Goal: Information Seeking & Learning: Learn about a topic

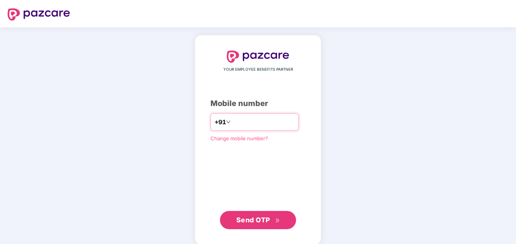
click at [232, 121] on input "**********" at bounding box center [263, 122] width 62 height 12
type input "**********"
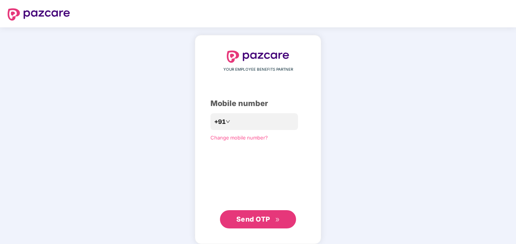
click at [251, 208] on div "**********" at bounding box center [257, 140] width 95 height 178
click at [251, 214] on span "Send OTP" at bounding box center [258, 219] width 44 height 11
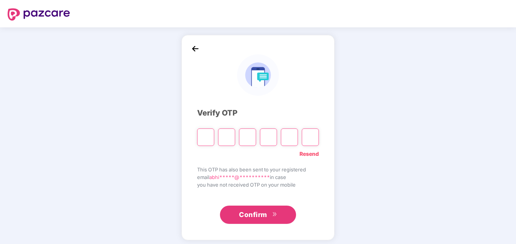
type input "*"
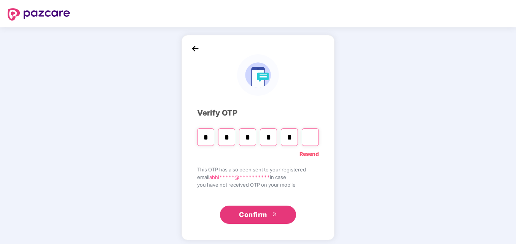
type input "*"
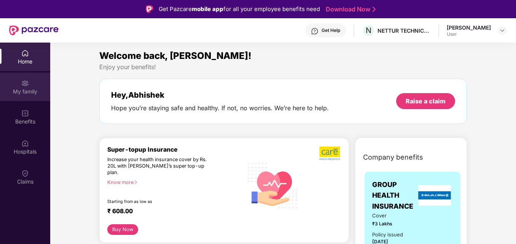
click at [24, 87] on div "My family" at bounding box center [25, 87] width 50 height 29
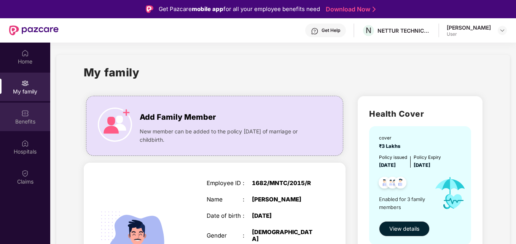
click at [25, 111] on img at bounding box center [25, 114] width 8 height 8
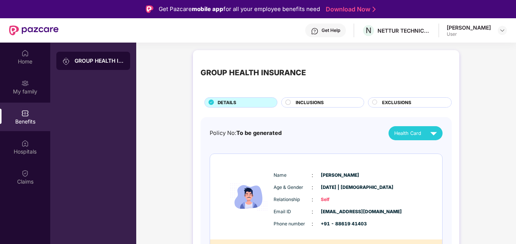
click at [272, 106] on div "DETAILS" at bounding box center [243, 103] width 59 height 8
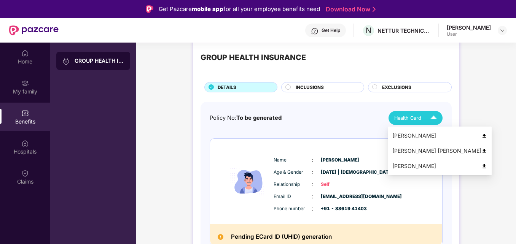
click at [426, 116] on div "Health Card" at bounding box center [417, 117] width 46 height 13
click at [481, 135] on img at bounding box center [484, 136] width 6 height 6
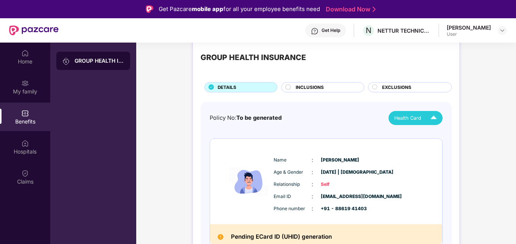
click at [304, 86] on span "INCLUSIONS" at bounding box center [310, 87] width 28 height 7
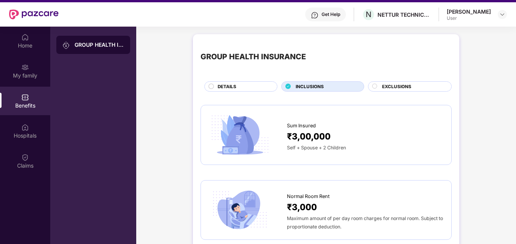
scroll to position [0, 0]
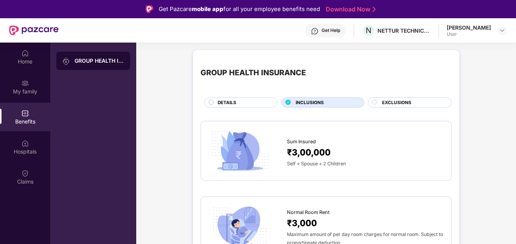
click at [398, 103] on span "EXCLUSIONS" at bounding box center [396, 102] width 29 height 7
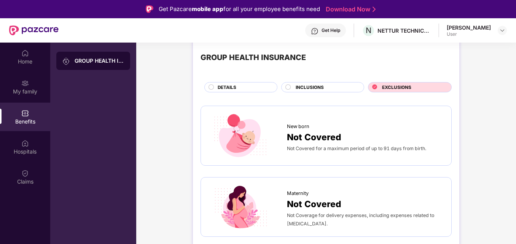
scroll to position [30, 0]
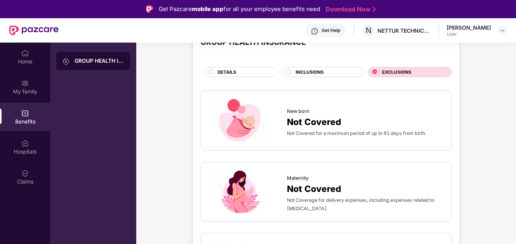
click at [87, 56] on div "GROUP HEALTH INSURANCE" at bounding box center [93, 61] width 74 height 18
click at [32, 51] on div "Home" at bounding box center [25, 57] width 50 height 29
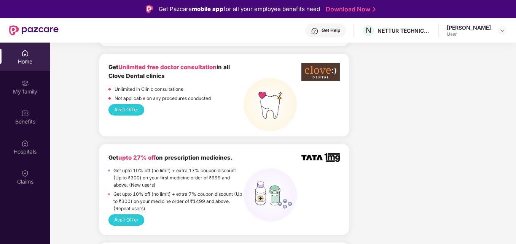
scroll to position [517, 0]
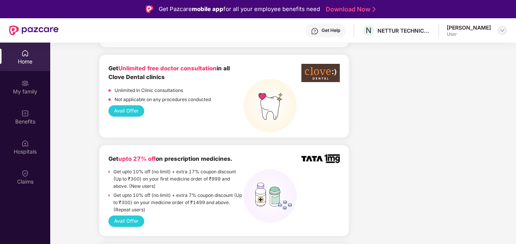
click at [498, 31] on div at bounding box center [502, 30] width 9 height 9
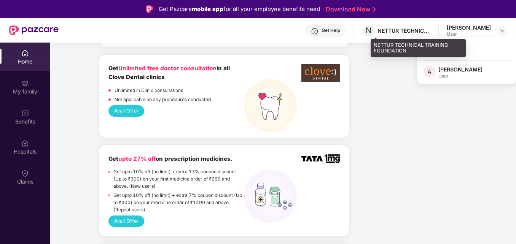
click at [401, 32] on div "NETTUR TECHNICAL TRAINING FOUNDATION" at bounding box center [403, 30] width 53 height 7
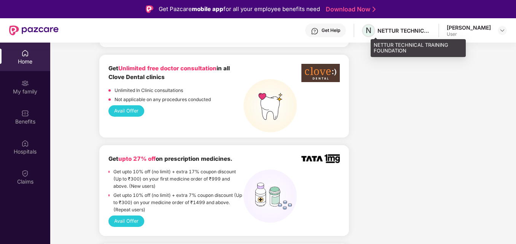
click at [371, 30] on span "N" at bounding box center [369, 30] width 6 height 9
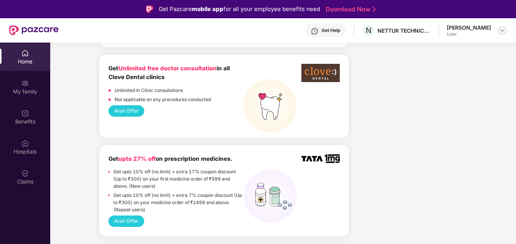
click at [501, 29] on img at bounding box center [502, 30] width 6 height 6
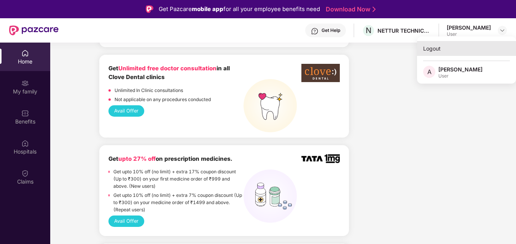
click at [442, 52] on div "Logout" at bounding box center [466, 48] width 99 height 15
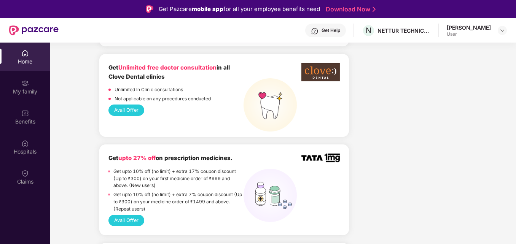
scroll to position [517, 0]
